Goal: Transaction & Acquisition: Download file/media

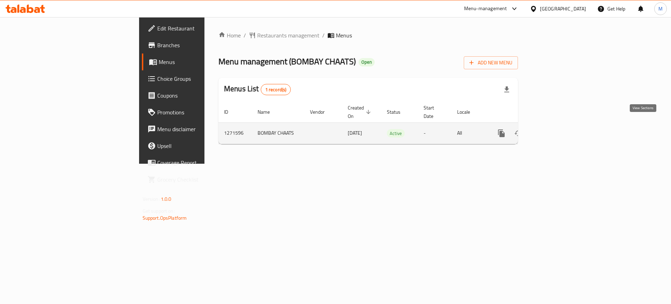
click at [556, 129] on icon "enhanced table" at bounding box center [552, 133] width 8 height 8
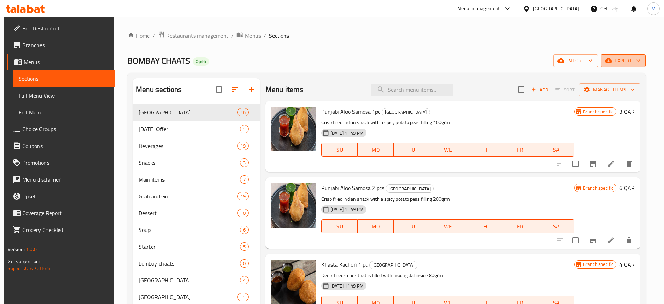
click at [625, 61] on span "export" at bounding box center [624, 60] width 34 height 9
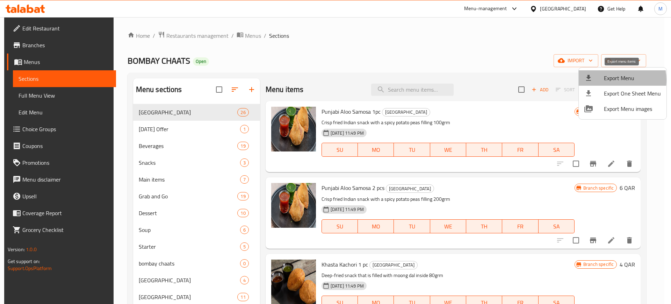
click at [611, 80] on span "Export Menu" at bounding box center [632, 78] width 57 height 8
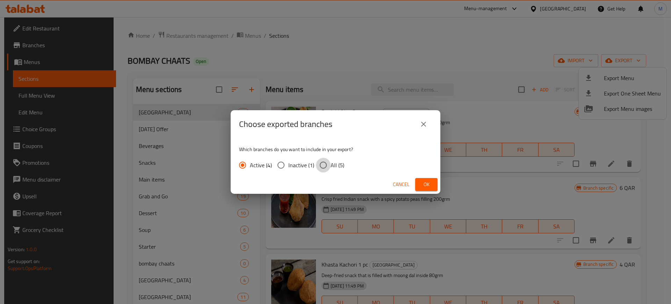
click at [321, 163] on input "All (5)" at bounding box center [323, 165] width 15 height 15
radio input "true"
click at [421, 186] on span "Ok" at bounding box center [426, 184] width 11 height 9
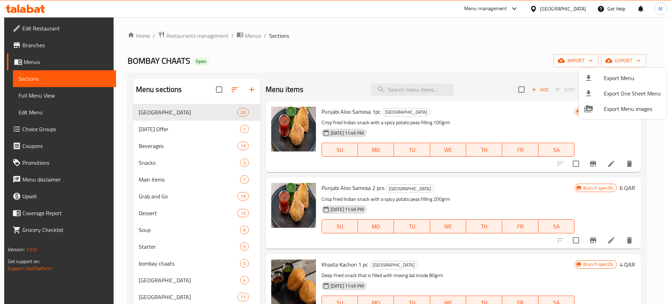
click at [39, 44] on div at bounding box center [335, 152] width 671 height 304
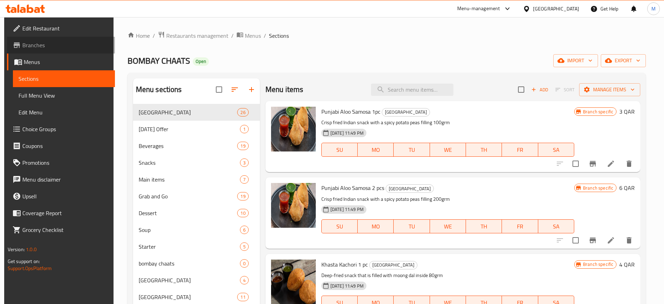
click at [39, 44] on span "Branches" at bounding box center [65, 45] width 87 height 8
